Goal: Information Seeking & Learning: Learn about a topic

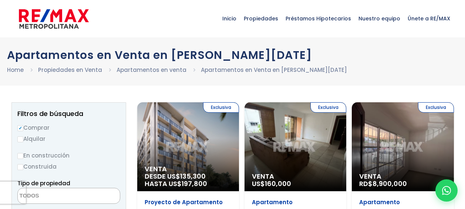
select select
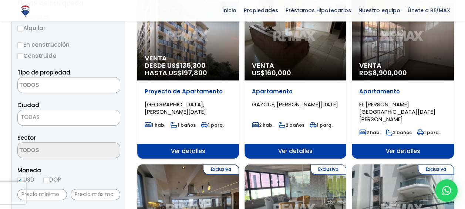
scroll to position [111, 0]
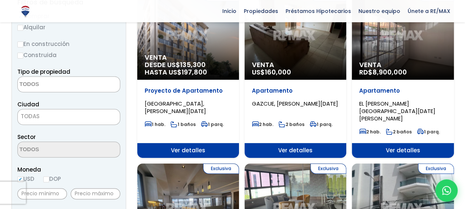
click at [24, 57] on label "Construida" at bounding box center [68, 54] width 103 height 9
click at [0, 0] on input "Construida" at bounding box center [0, 0] width 0 height 0
click at [23, 55] on label "Construida" at bounding box center [68, 54] width 103 height 9
click at [0, 0] on input "Construida" at bounding box center [0, 0] width 0 height 0
click at [20, 54] on input "Construida" at bounding box center [20, 56] width 6 height 6
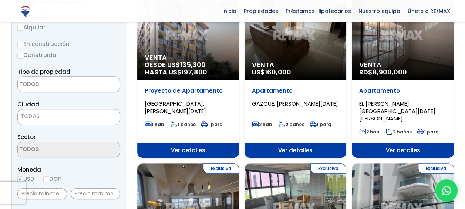
radio input "true"
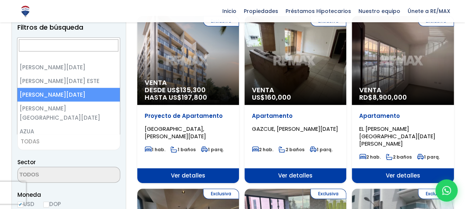
select select "149"
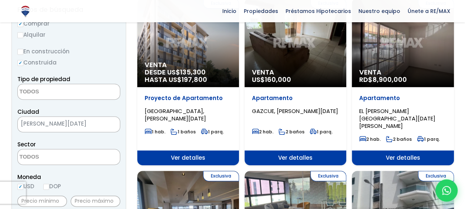
scroll to position [115, 0]
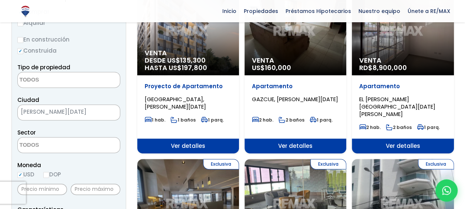
click at [61, 128] on div "Sector ALAMEDA ANTILLANO ARROYO BONITO BARRIO NUEVO BAYONA BIENVENIDO BUENAS NO…" at bounding box center [68, 140] width 103 height 25
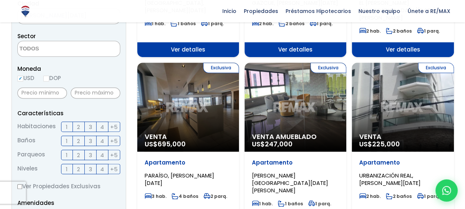
scroll to position [227, 0]
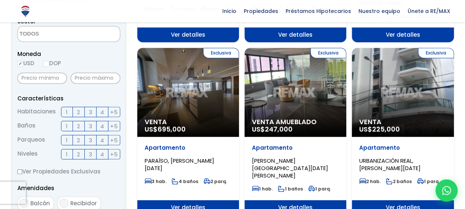
click at [78, 111] on span "2" at bounding box center [78, 111] width 3 height 9
click at [0, 0] on input "2" at bounding box center [0, 0] width 0 height 0
click at [76, 125] on label "2" at bounding box center [79, 126] width 12 height 10
click at [0, 0] on input "2" at bounding box center [0, 0] width 0 height 0
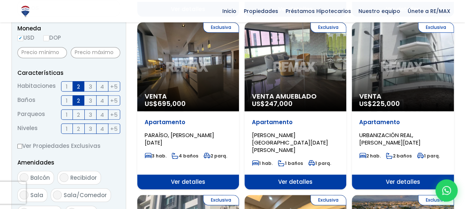
scroll to position [264, 0]
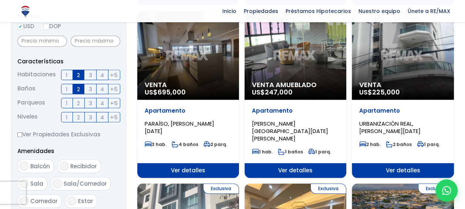
click at [75, 103] on label "2" at bounding box center [79, 103] width 12 height 10
click at [0, 0] on input "2" at bounding box center [0, 0] width 0 height 0
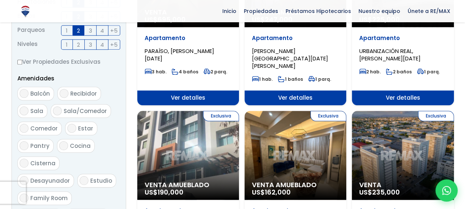
scroll to position [338, 0]
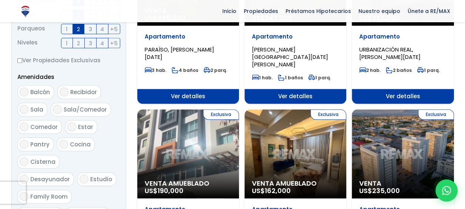
click at [25, 91] on input "Balcón" at bounding box center [24, 91] width 9 height 9
checkbox input "true"
click at [58, 108] on input "Sala/Comedor" at bounding box center [57, 109] width 9 height 9
checkbox input "true"
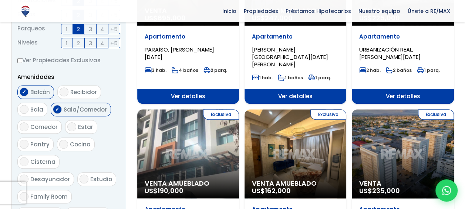
click at [63, 144] on input "Cocina" at bounding box center [63, 144] width 9 height 9
checkbox input "true"
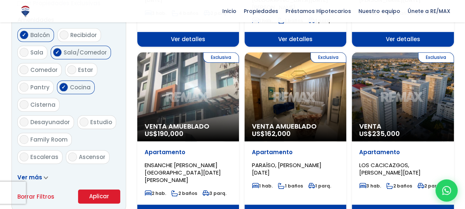
scroll to position [412, 0]
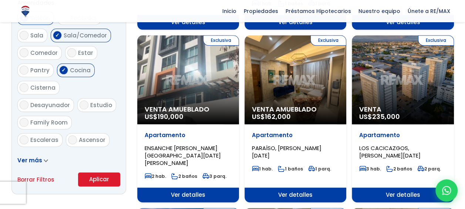
click at [70, 135] on input "Ascensor" at bounding box center [72, 139] width 9 height 9
checkbox input "true"
click at [24, 153] on input "Terraza techada" at bounding box center [24, 157] width 9 height 9
checkbox input "true"
click at [96, 179] on button "Aplicar" at bounding box center [99, 179] width 42 height 14
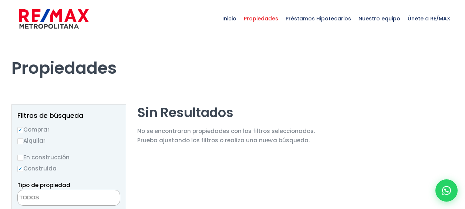
select select
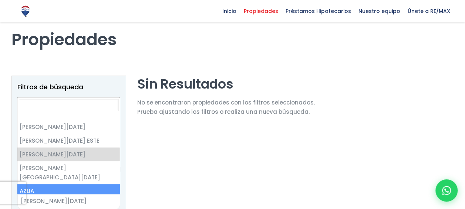
scroll to position [6, 0]
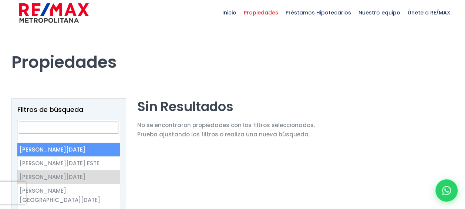
drag, startPoint x: 98, startPoint y: 117, endPoint x: 24, endPoint y: 129, distance: 75.0
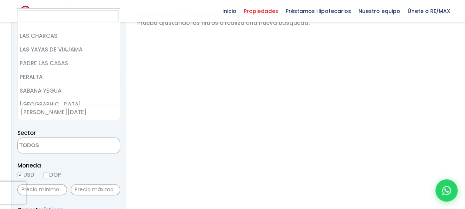
scroll to position [0, 0]
